Goal: Transaction & Acquisition: Subscribe to service/newsletter

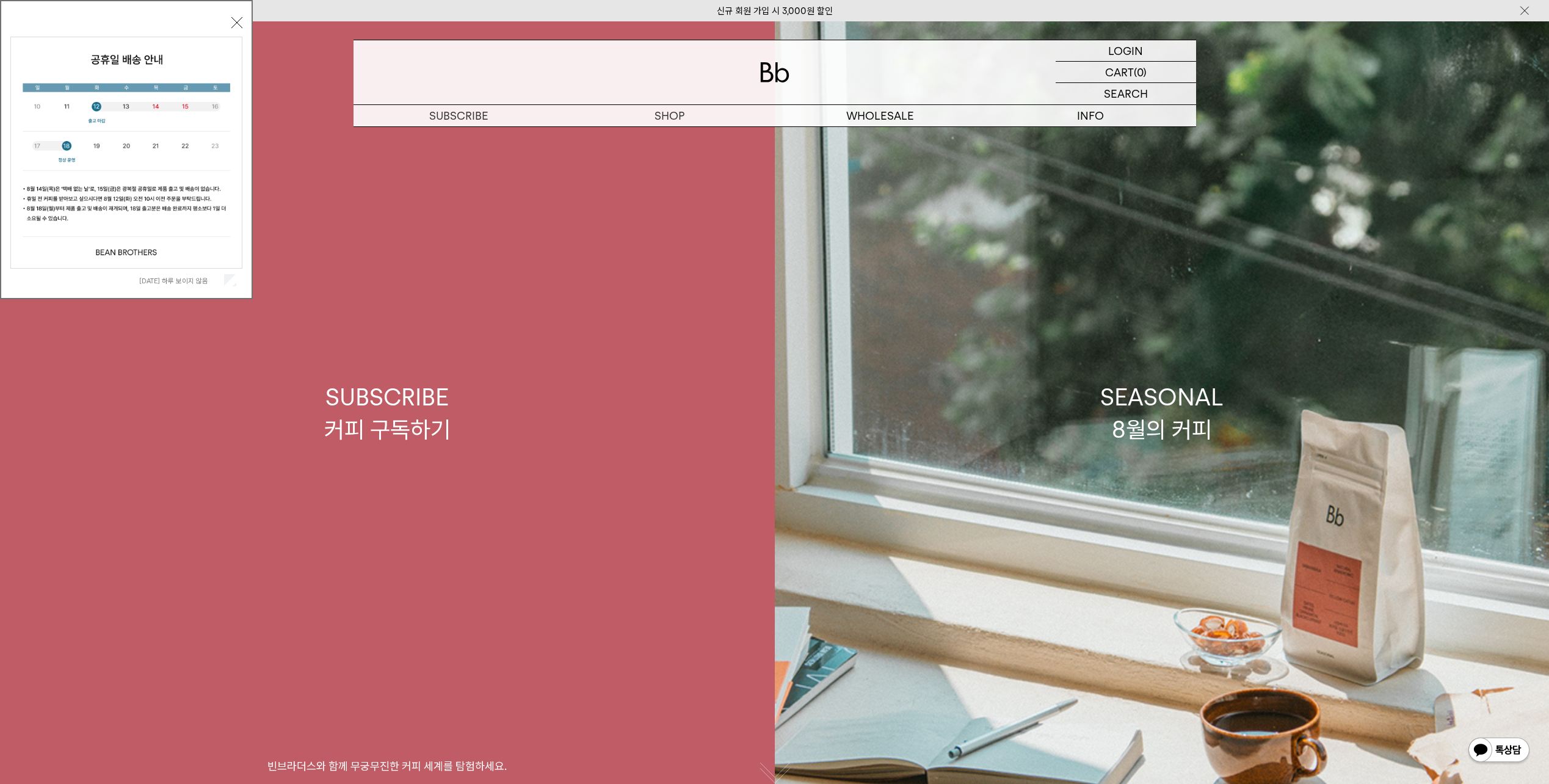
click at [410, 477] on link "SUBSCRIBE 커피 구독하기 빈브라더스와 함께 무궁무진한 커피 세계를 탐험하세요." at bounding box center [387, 413] width 775 height 784
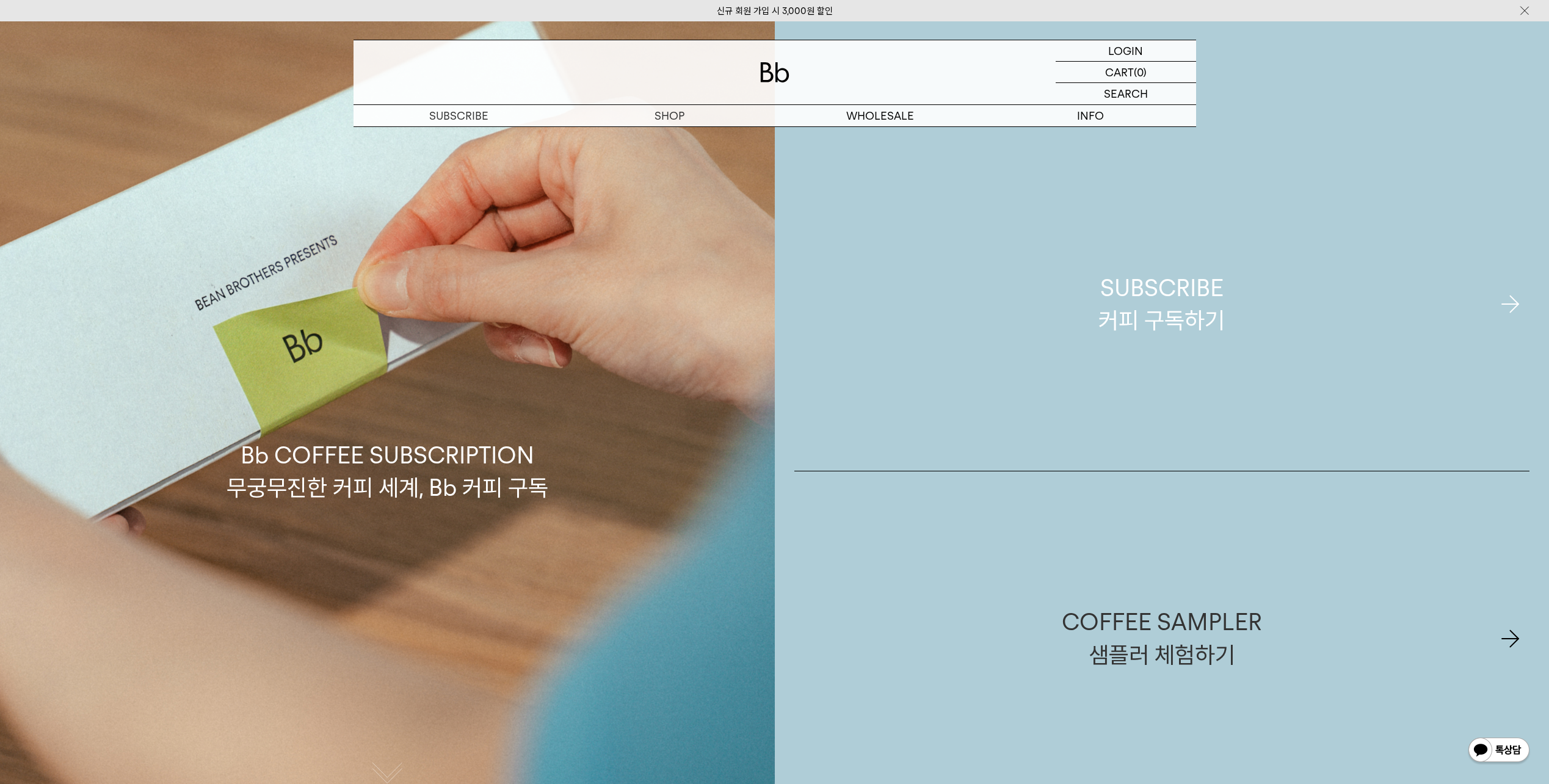
click at [1277, 300] on link "SUBSCRIBE 커피 구독하기" at bounding box center [1162, 304] width 735 height 333
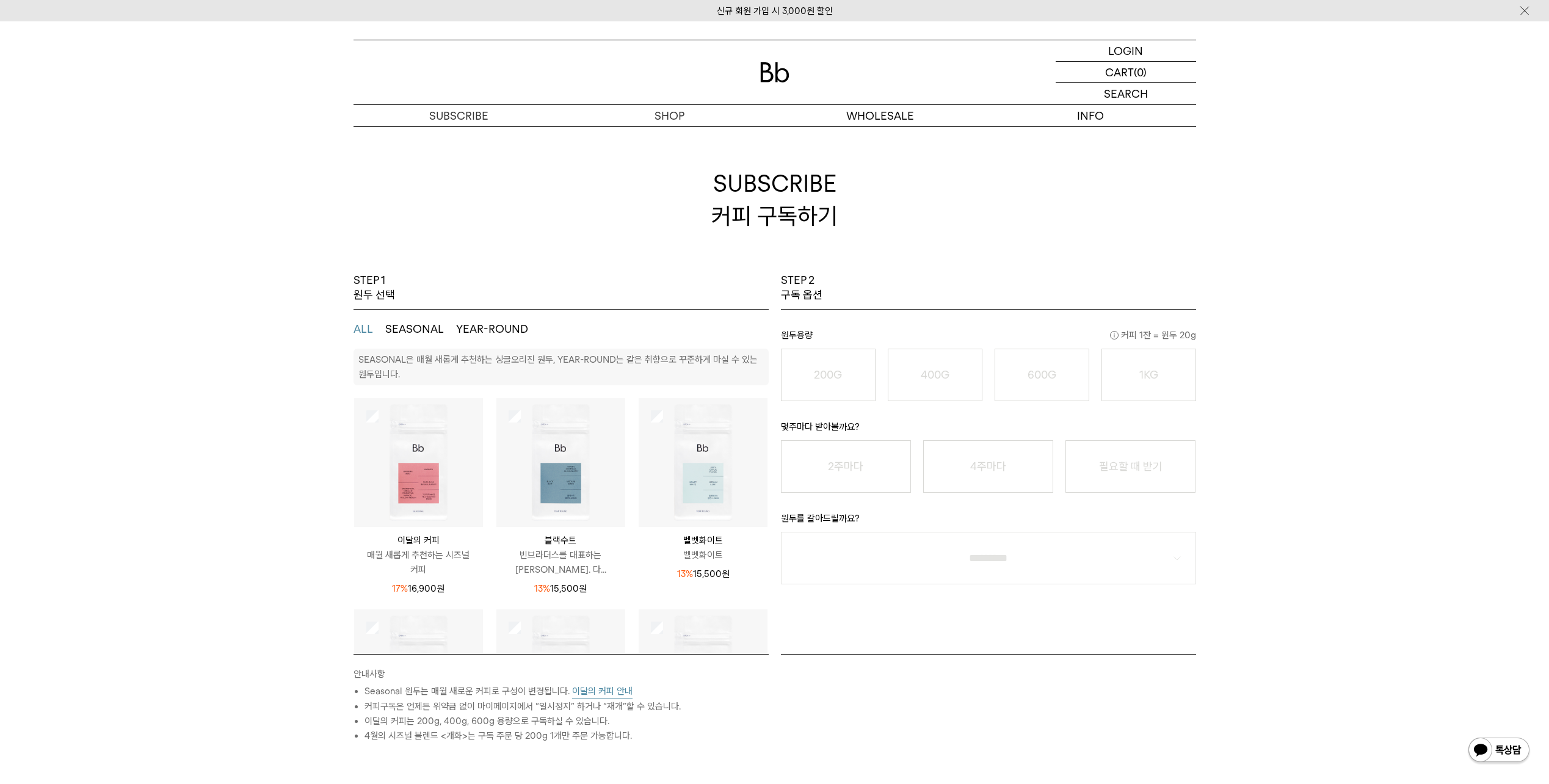
click at [430, 446] on img at bounding box center [418, 462] width 128 height 128
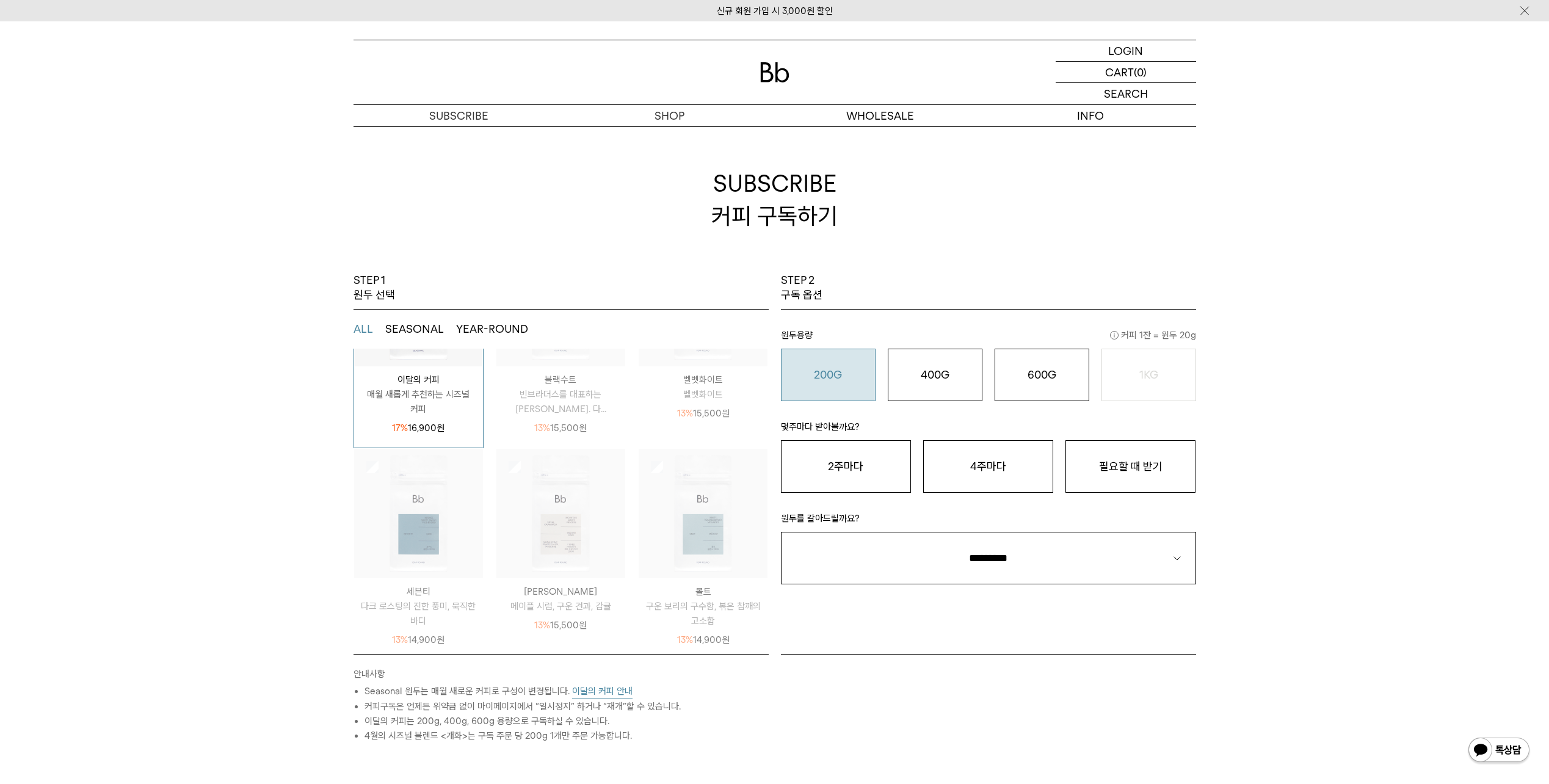
click at [822, 386] on button "200G 16,900 원" at bounding box center [828, 374] width 94 height 53
click at [1148, 469] on button "필요할 때 받기" at bounding box center [1130, 465] width 130 height 53
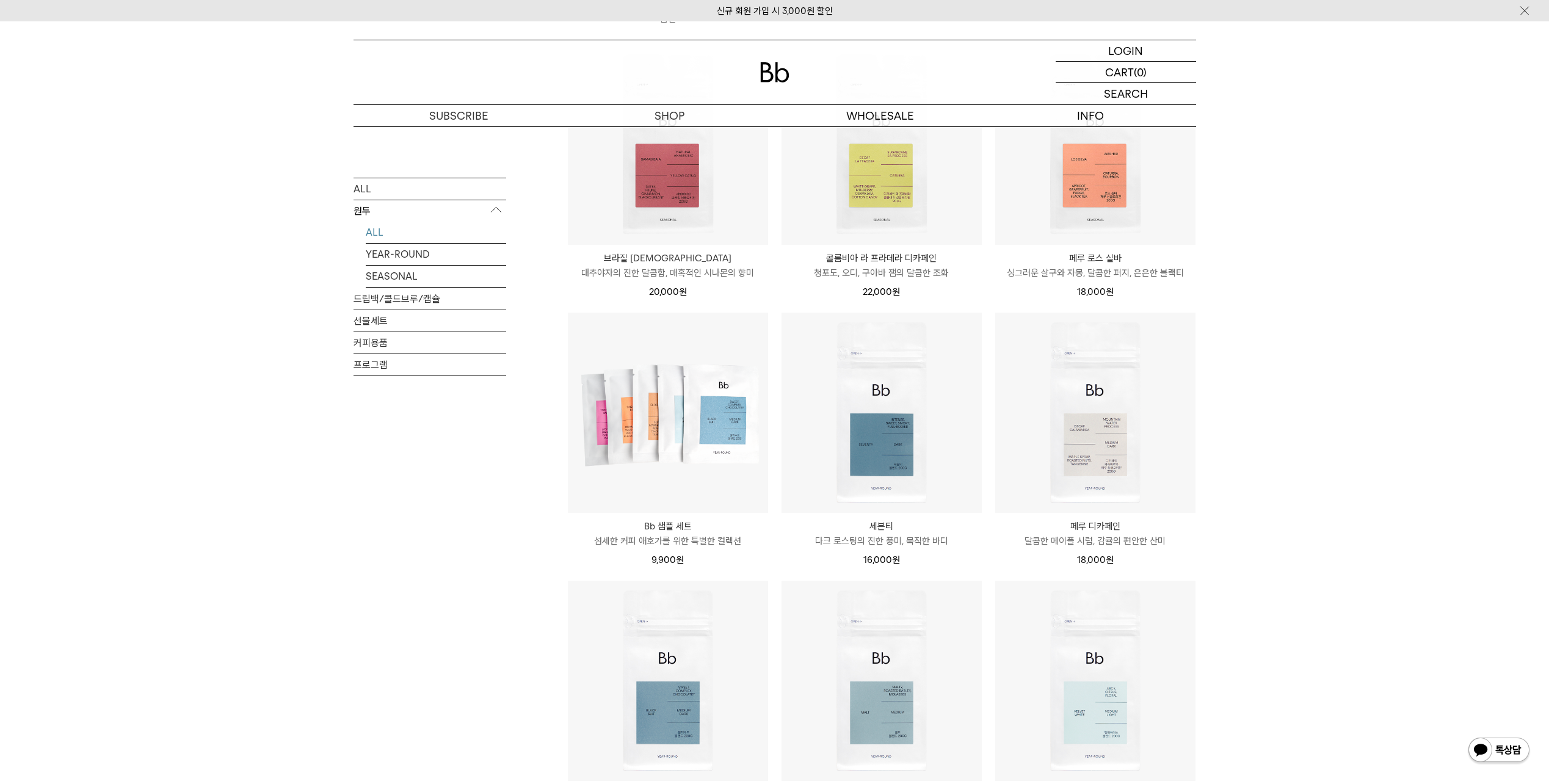
scroll to position [907, 0]
